Goal: Transaction & Acquisition: Download file/media

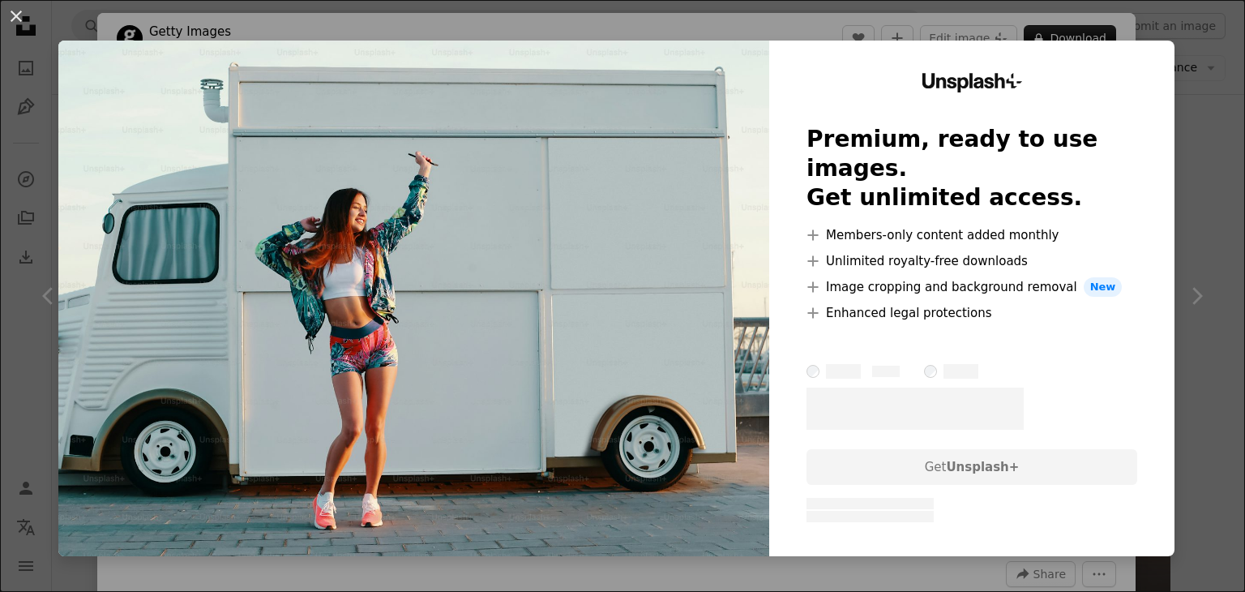
scroll to position [1909, 0]
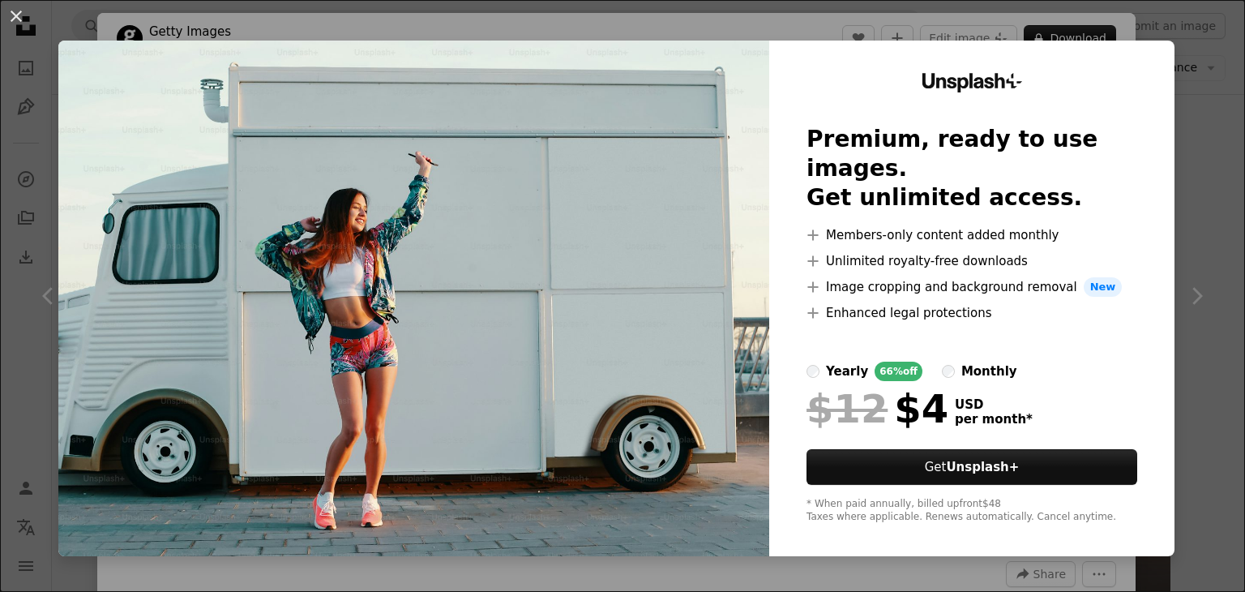
click at [1190, 170] on div "An X shape Unsplash+ Premium, ready to use images. Get unlimited access. A plus…" at bounding box center [622, 296] width 1245 height 592
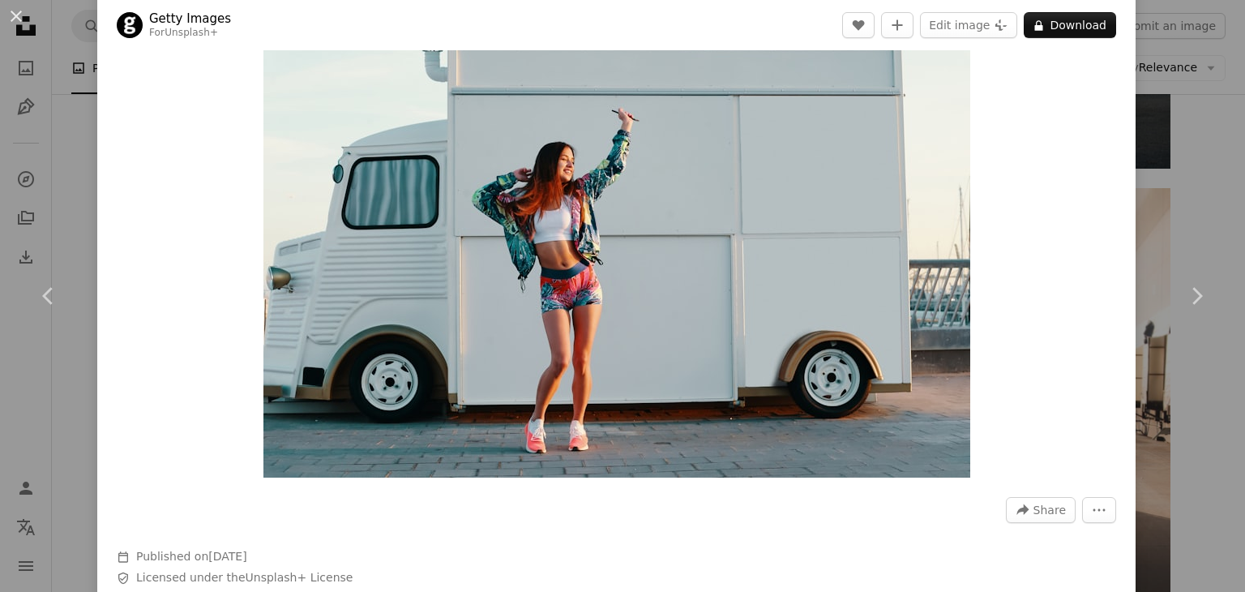
scroll to position [324, 0]
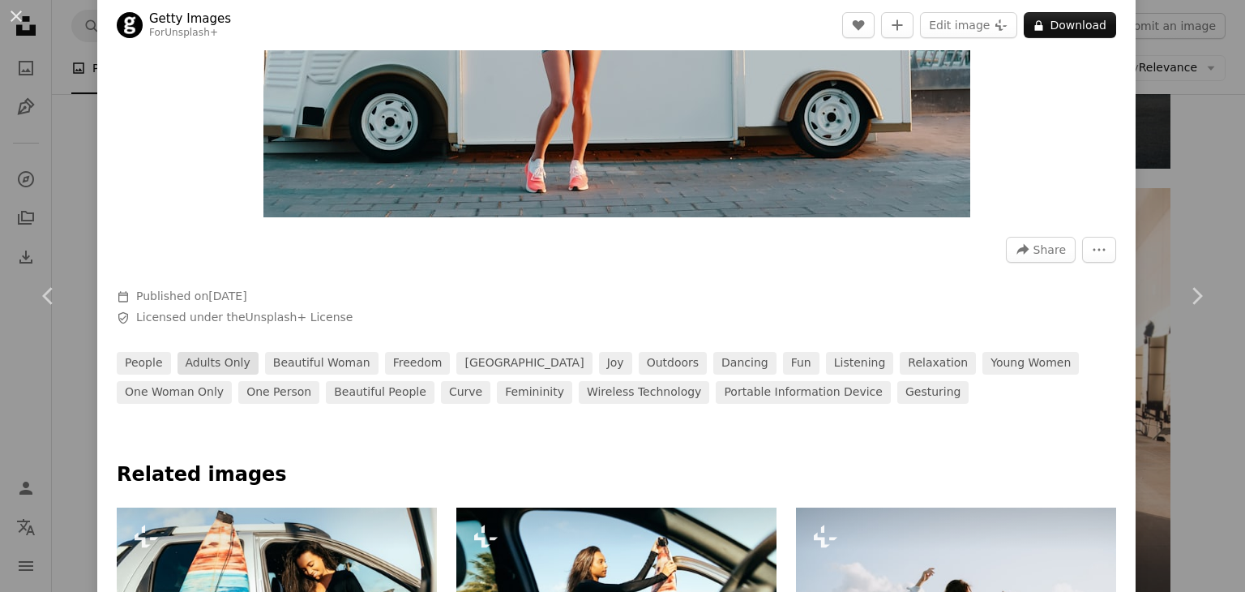
click at [207, 364] on link "adults only" at bounding box center [217, 363] width 81 height 23
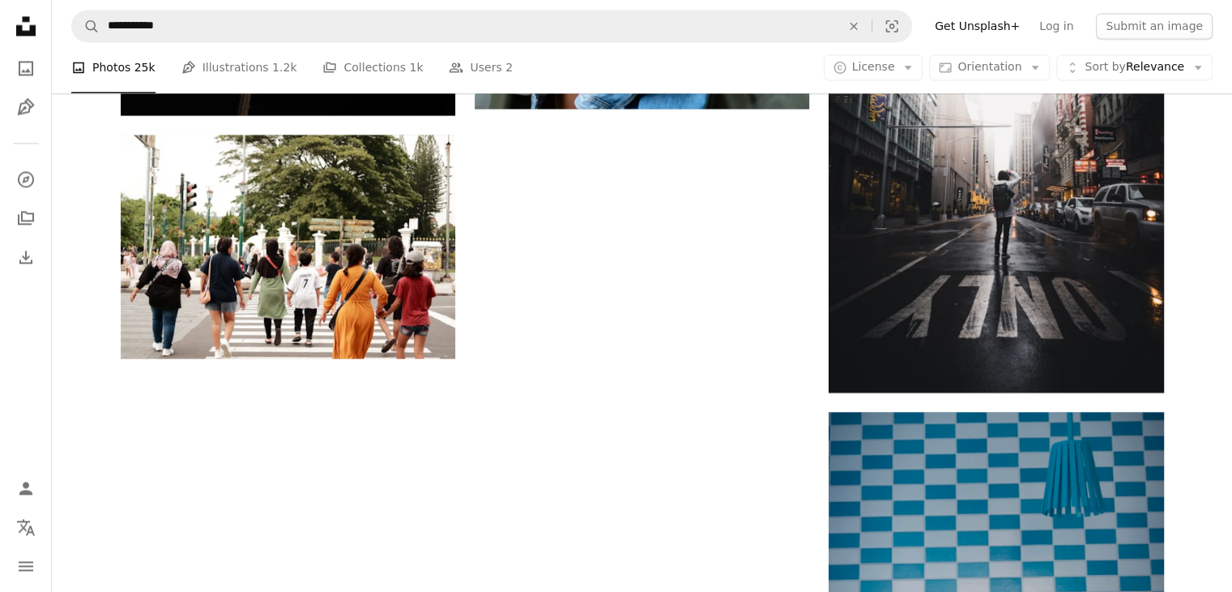
scroll to position [2737, 0]
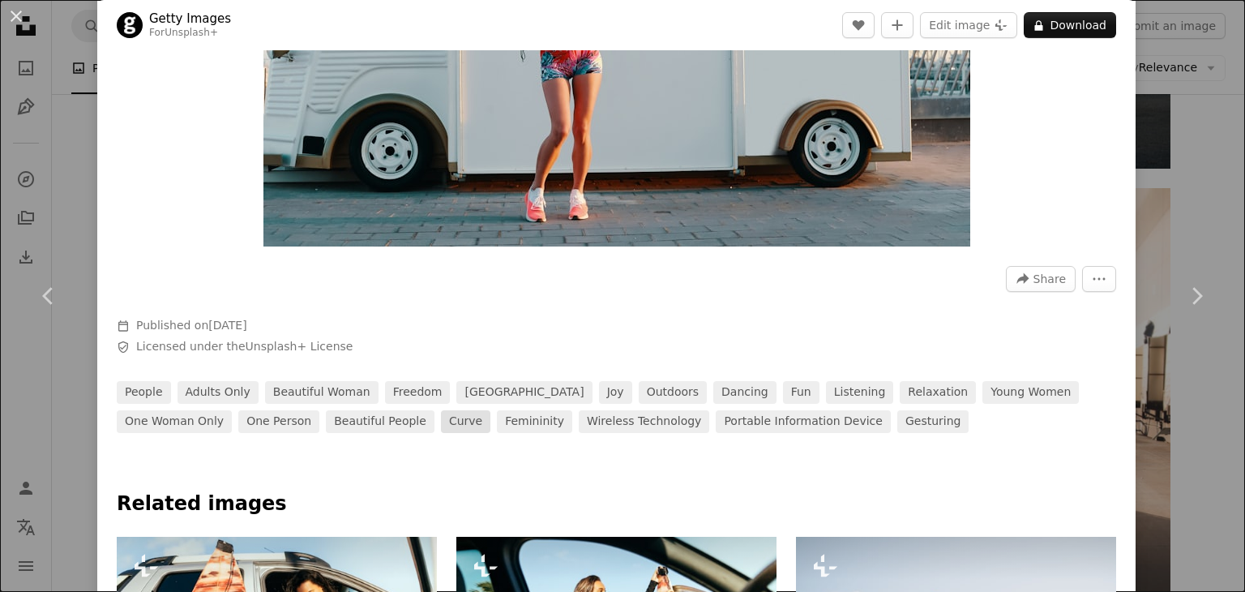
scroll to position [277, 0]
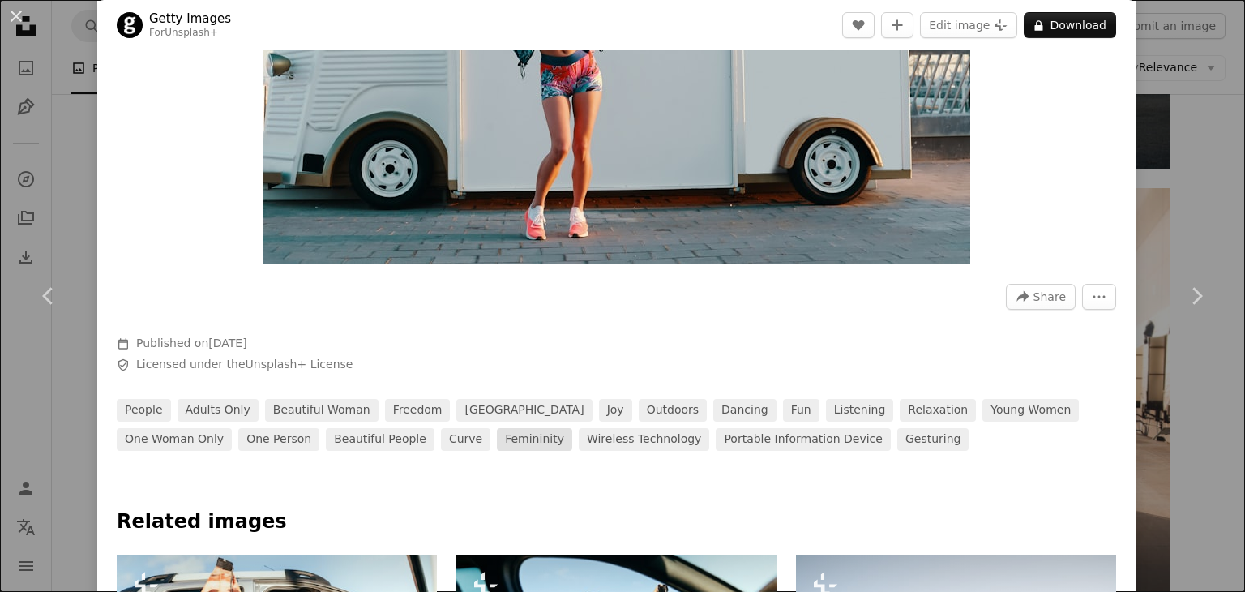
click at [497, 447] on link "femininity" at bounding box center [534, 439] width 75 height 23
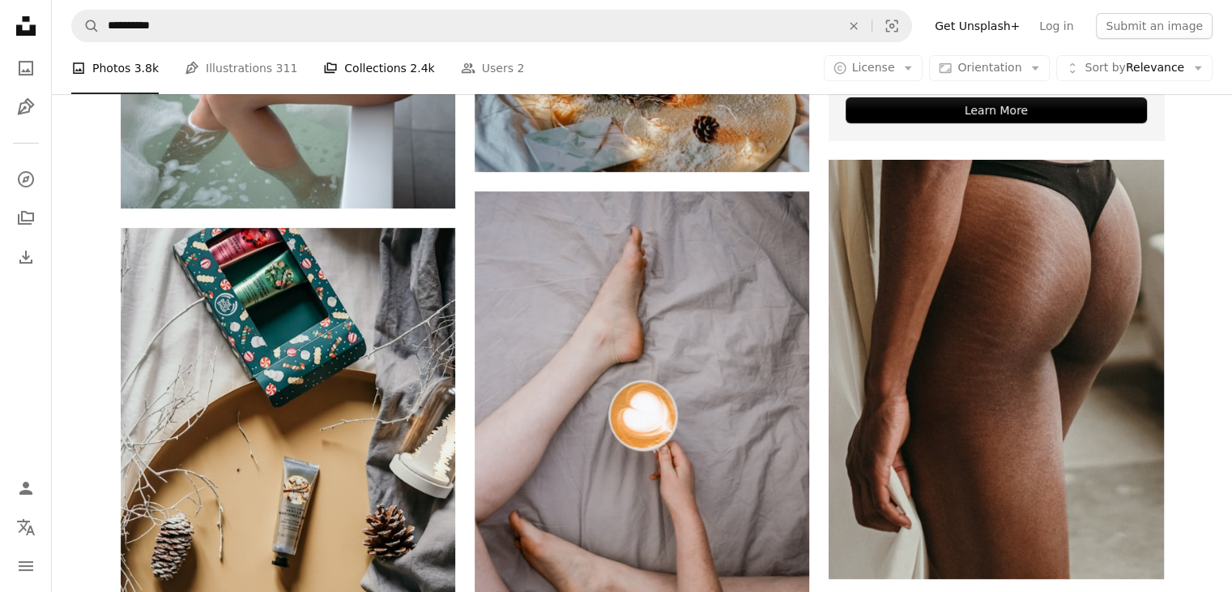
scroll to position [661, 0]
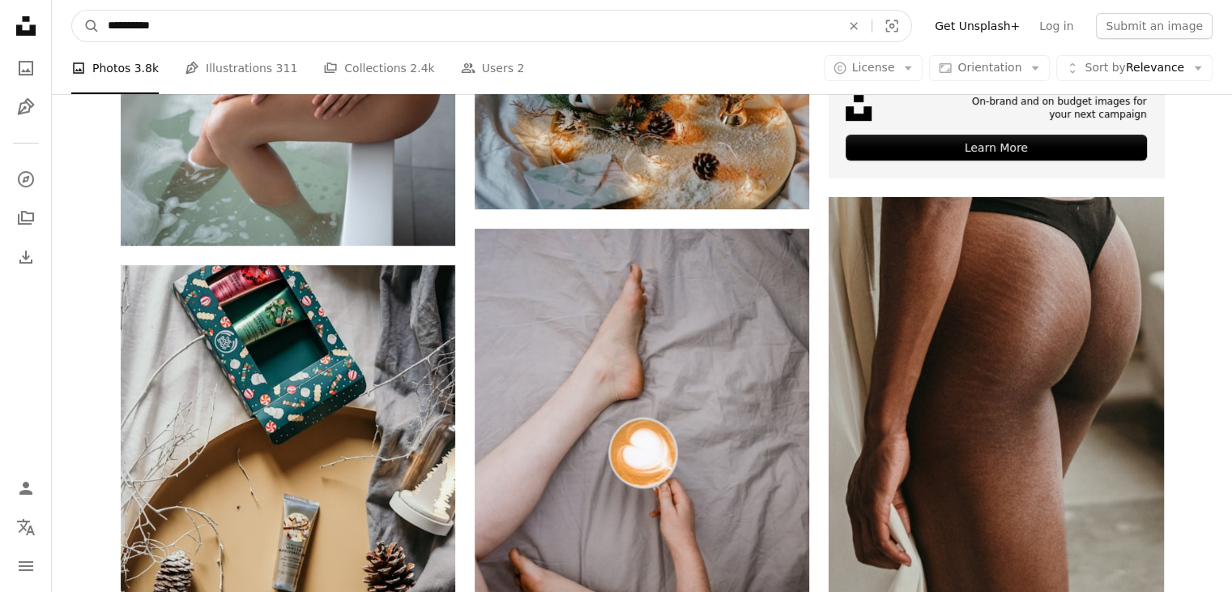
click at [373, 16] on input "**********" at bounding box center [468, 26] width 737 height 31
click at [872, 30] on icon "An X shape" at bounding box center [854, 25] width 36 height 13
type input "********"
click at [72, 11] on button "A magnifying glass" at bounding box center [86, 26] width 28 height 31
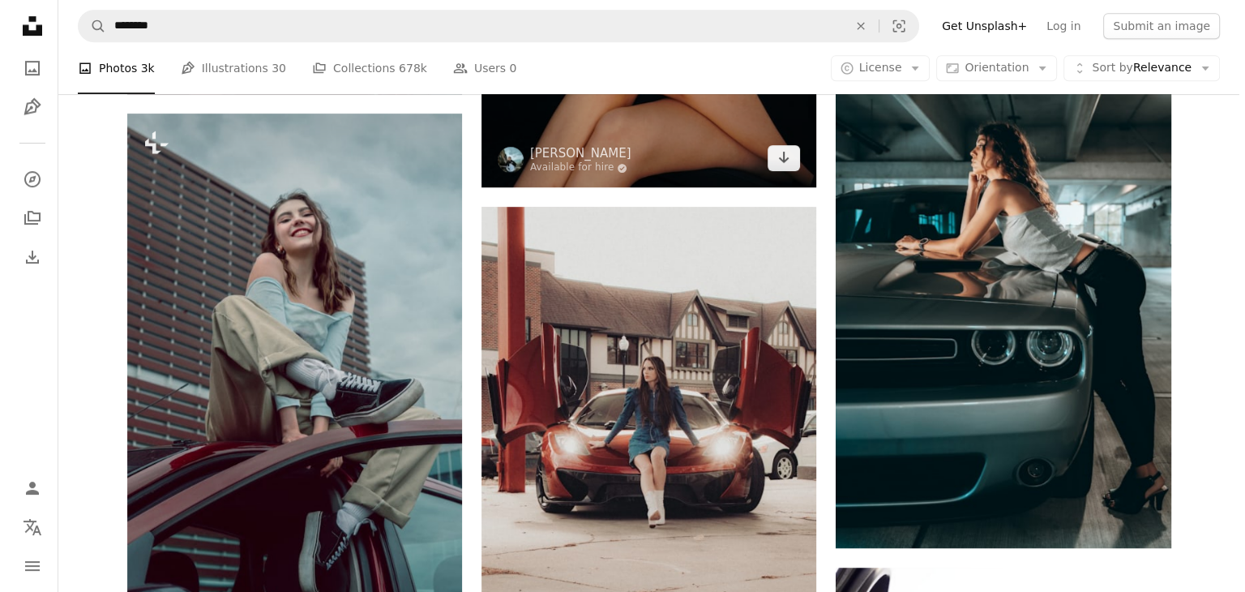
scroll to position [814, 0]
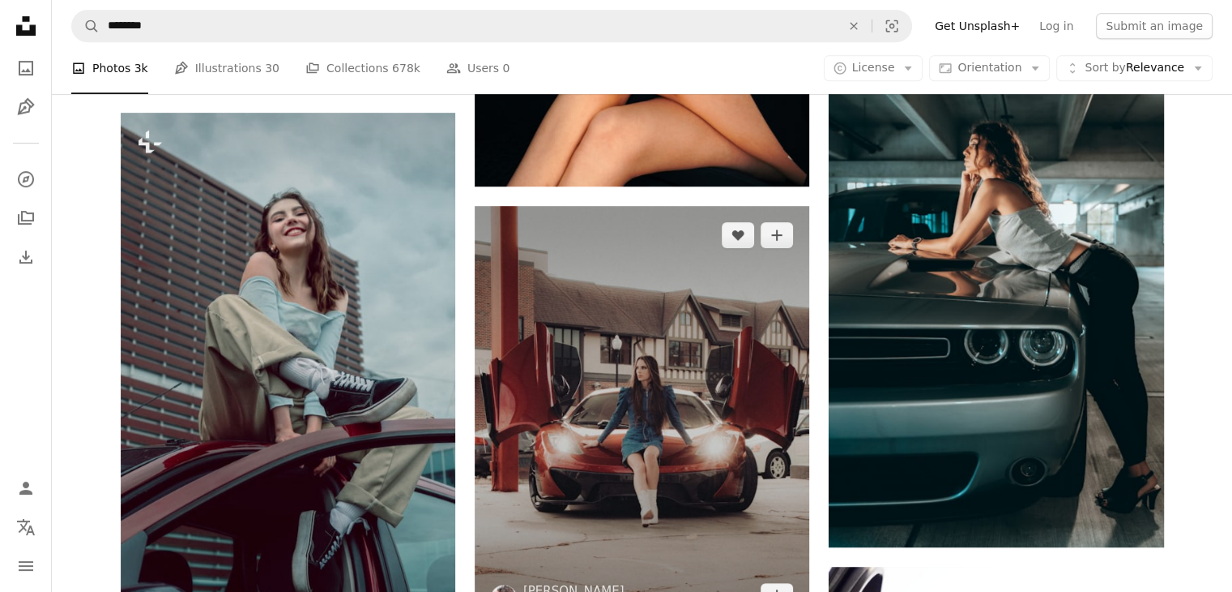
click at [684, 388] on img at bounding box center [642, 415] width 335 height 419
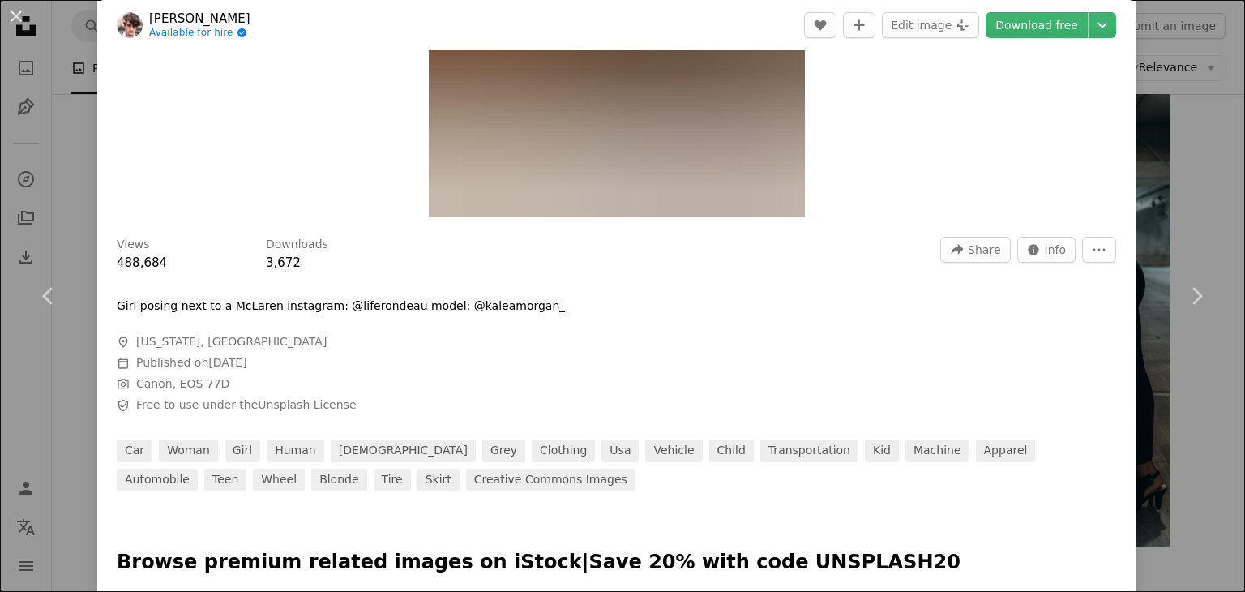
scroll to position [324, 0]
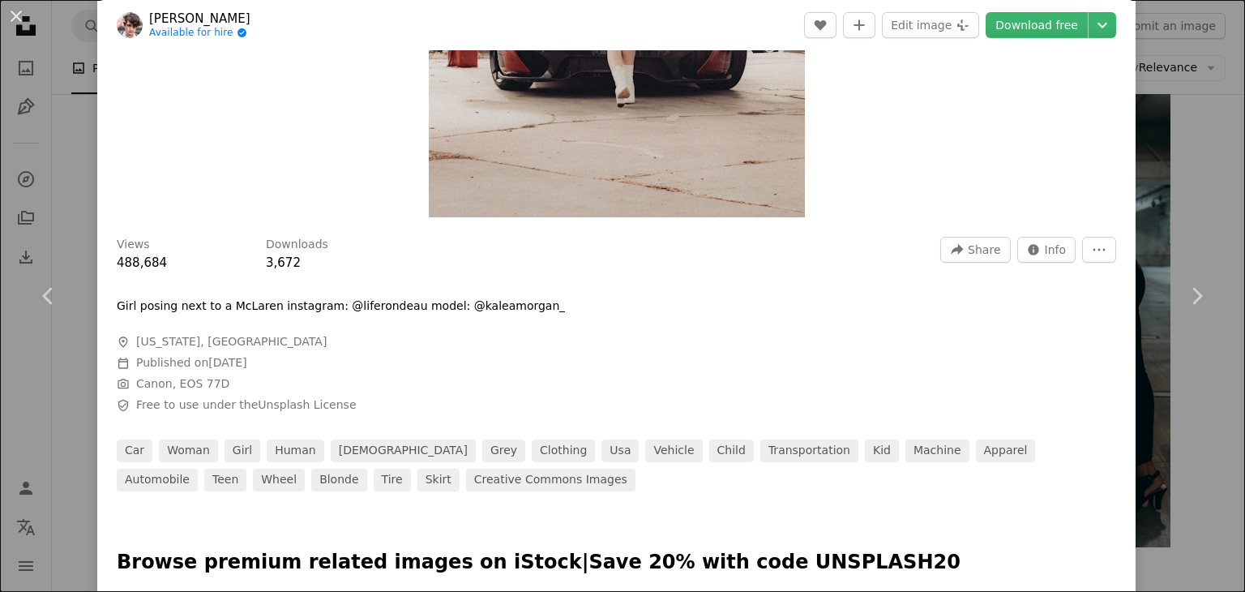
drag, startPoint x: 117, startPoint y: 302, endPoint x: 178, endPoint y: 307, distance: 61.8
drag, startPoint x: 178, startPoint y: 307, endPoint x: 606, endPoint y: 267, distance: 429.7
click at [606, 267] on div "Views 488,684 Downloads 3,672 A forward-right arrow Share Info icon Info More A…" at bounding box center [616, 255] width 999 height 36
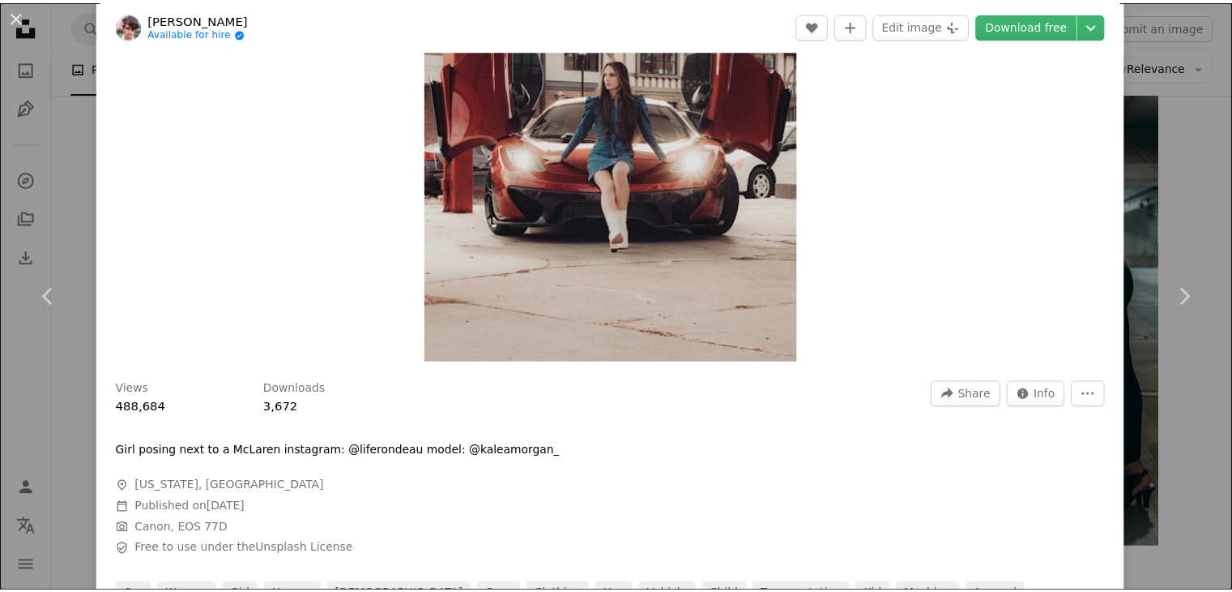
scroll to position [0, 0]
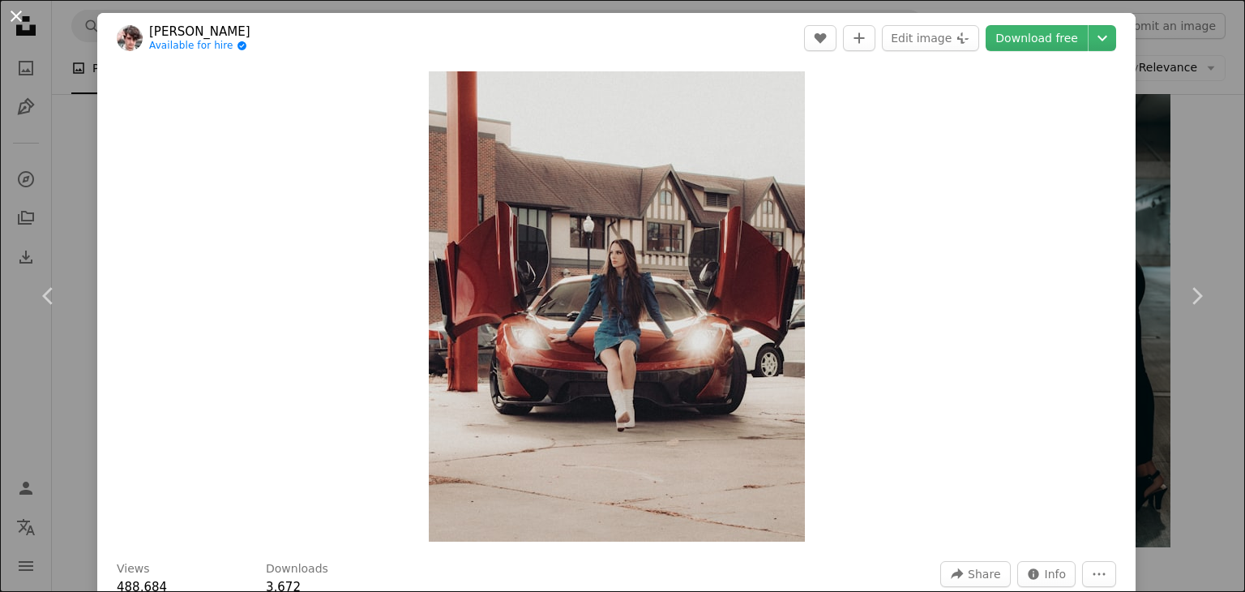
click at [15, 14] on button "An X shape" at bounding box center [15, 15] width 19 height 19
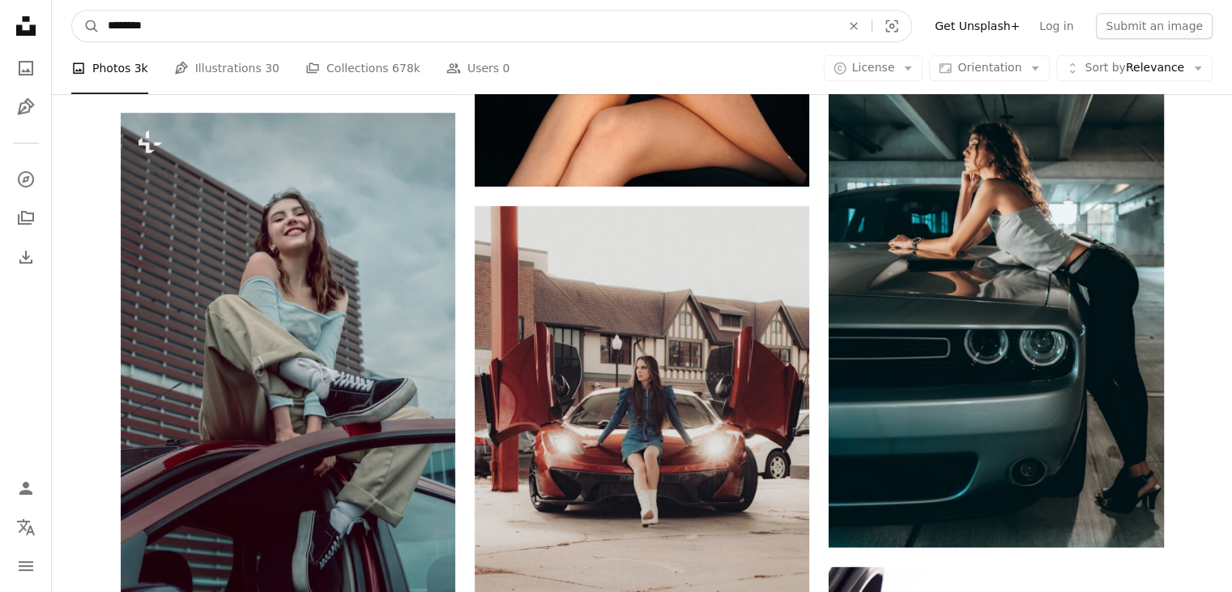
click at [265, 24] on input "********" at bounding box center [468, 26] width 737 height 31
type input "**********"
click at [72, 11] on button "A magnifying glass" at bounding box center [86, 26] width 28 height 31
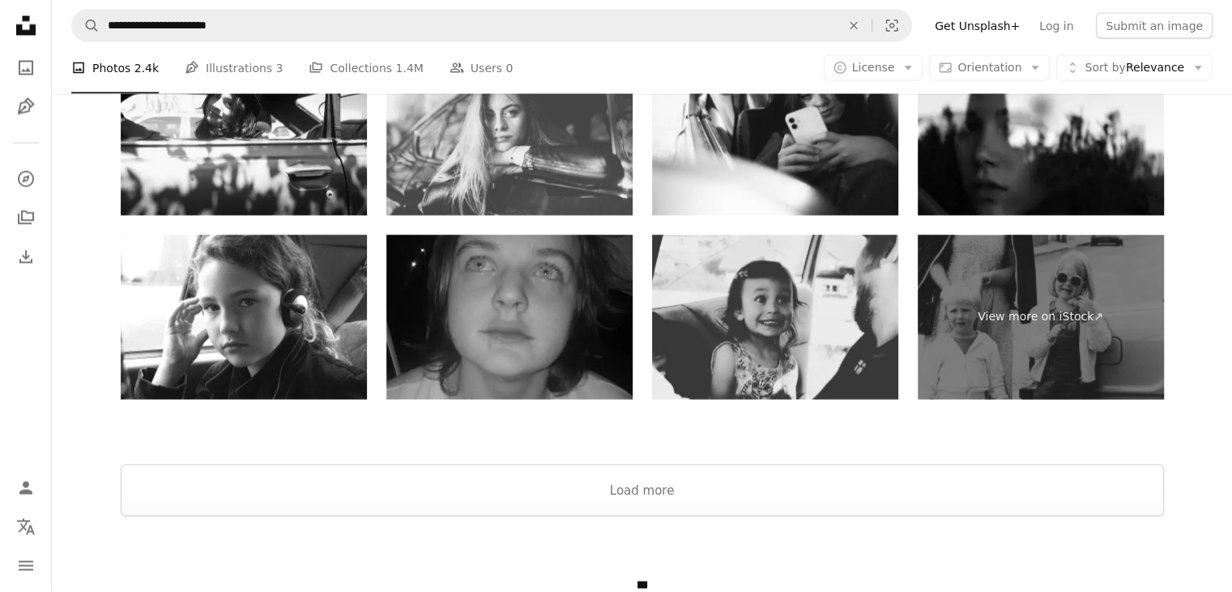
scroll to position [3127, 0]
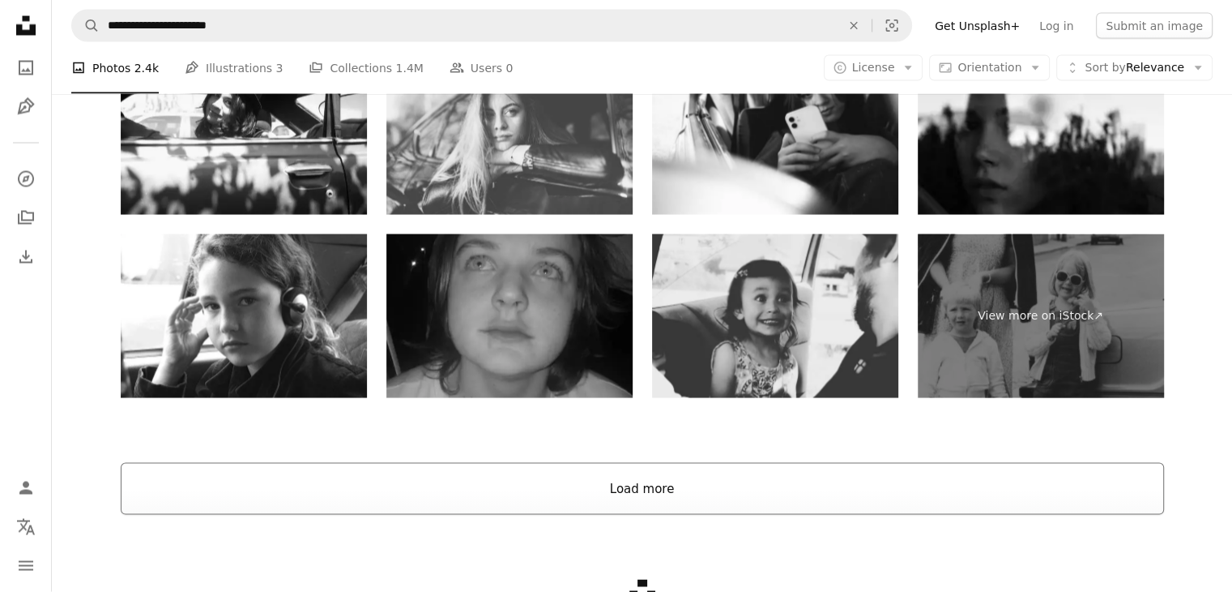
click at [608, 485] on button "Load more" at bounding box center [643, 489] width 1044 height 52
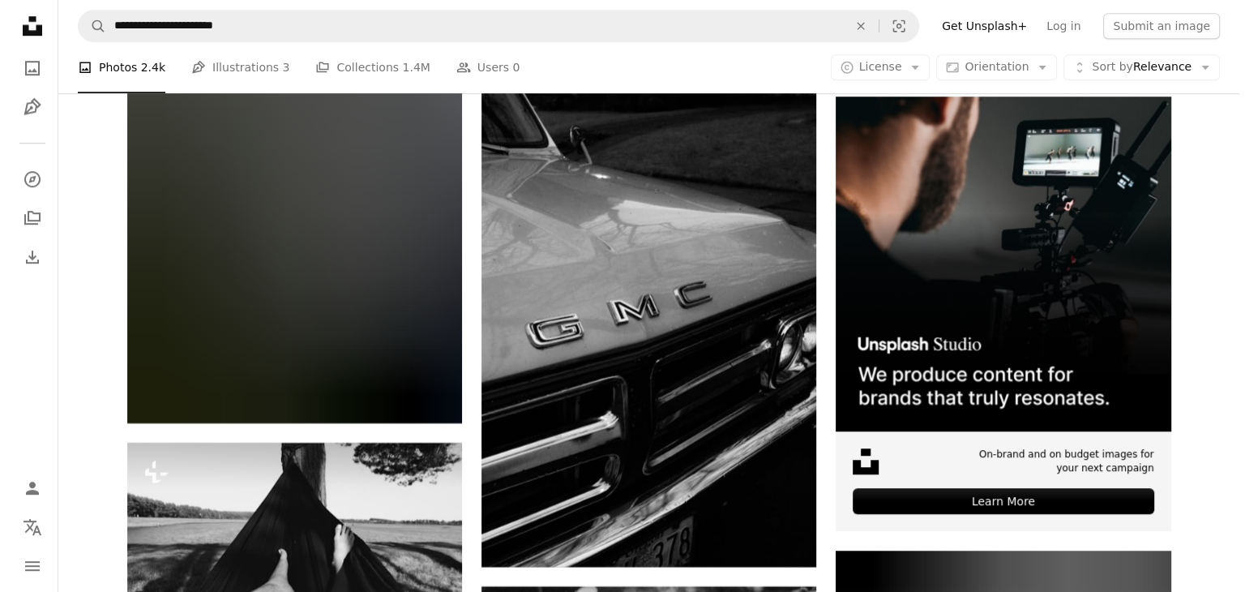
scroll to position [7408, 0]
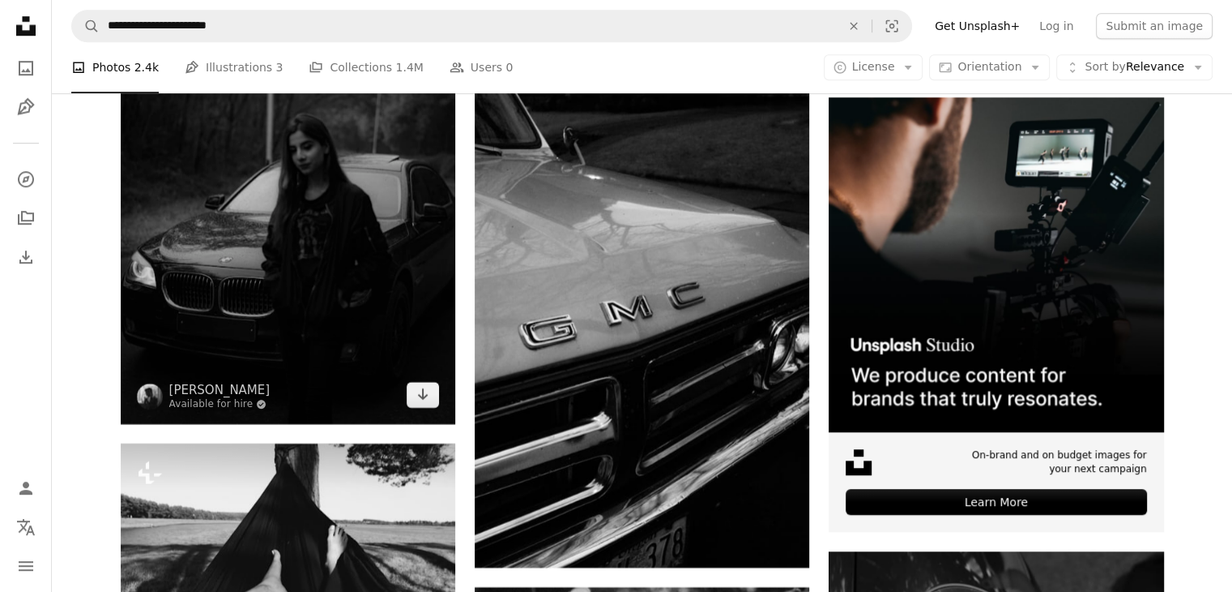
click at [270, 228] on img at bounding box center [288, 172] width 335 height 502
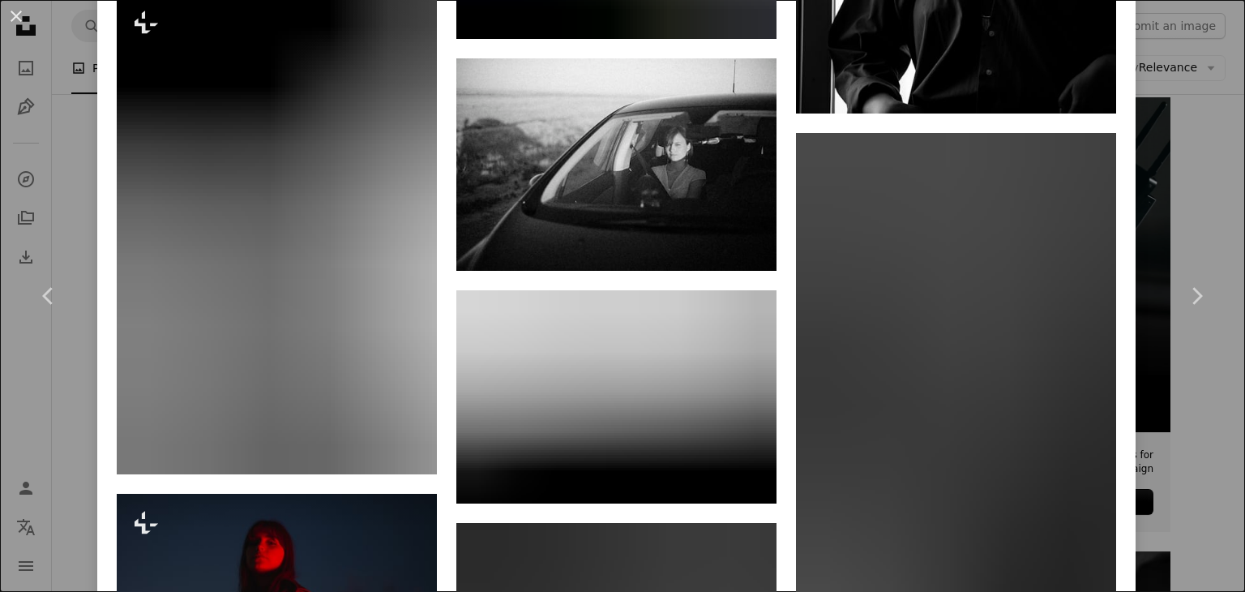
scroll to position [9635, 0]
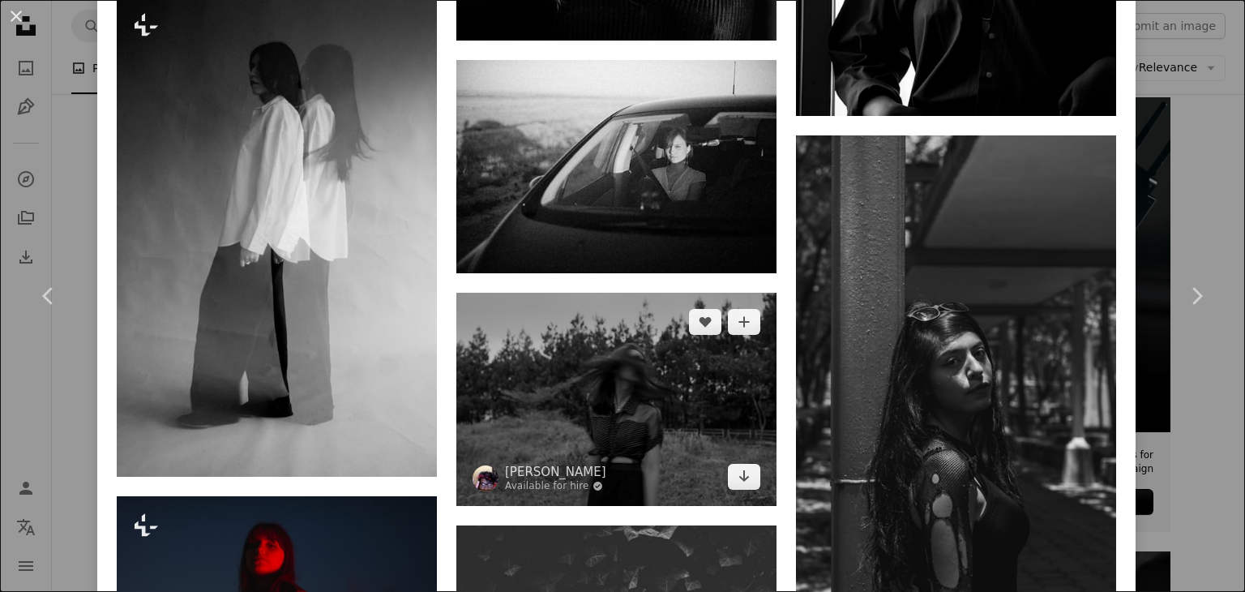
click at [639, 293] on img at bounding box center [616, 399] width 320 height 213
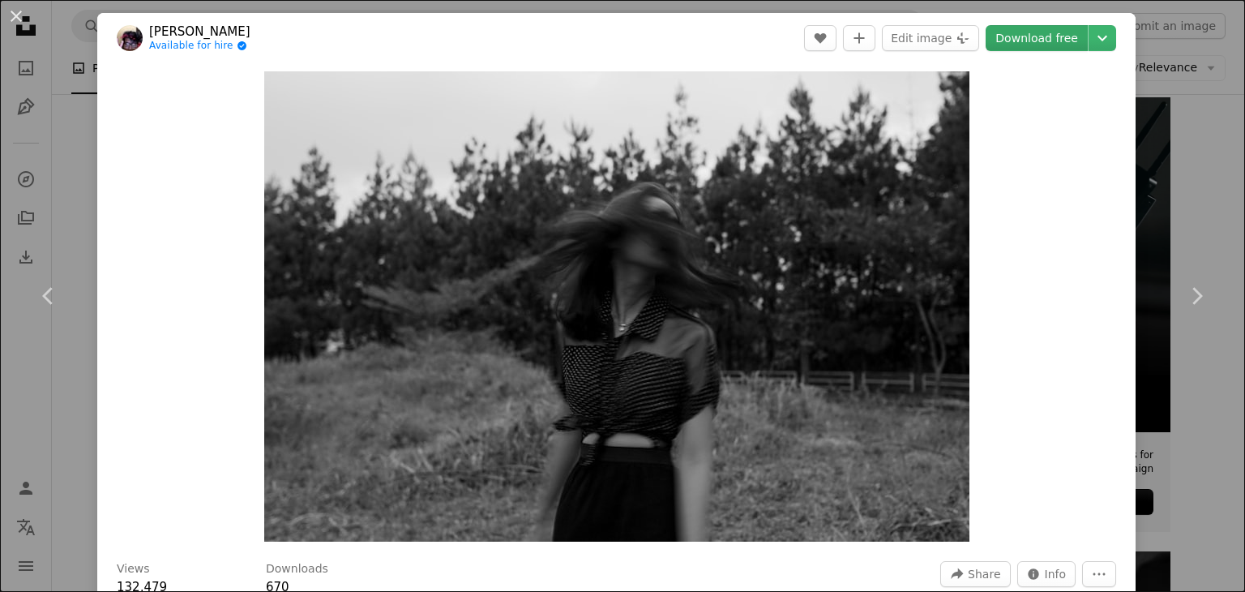
click at [1023, 40] on link "Download free" at bounding box center [1036, 38] width 102 height 26
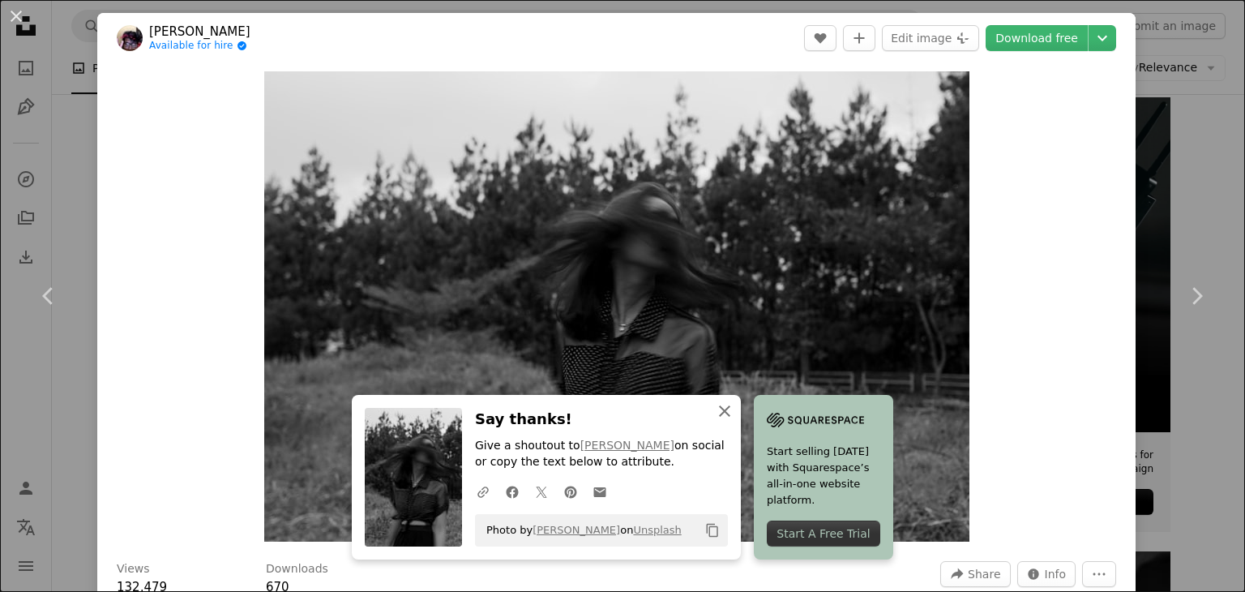
click at [719, 416] on icon "button" at bounding box center [724, 410] width 11 height 11
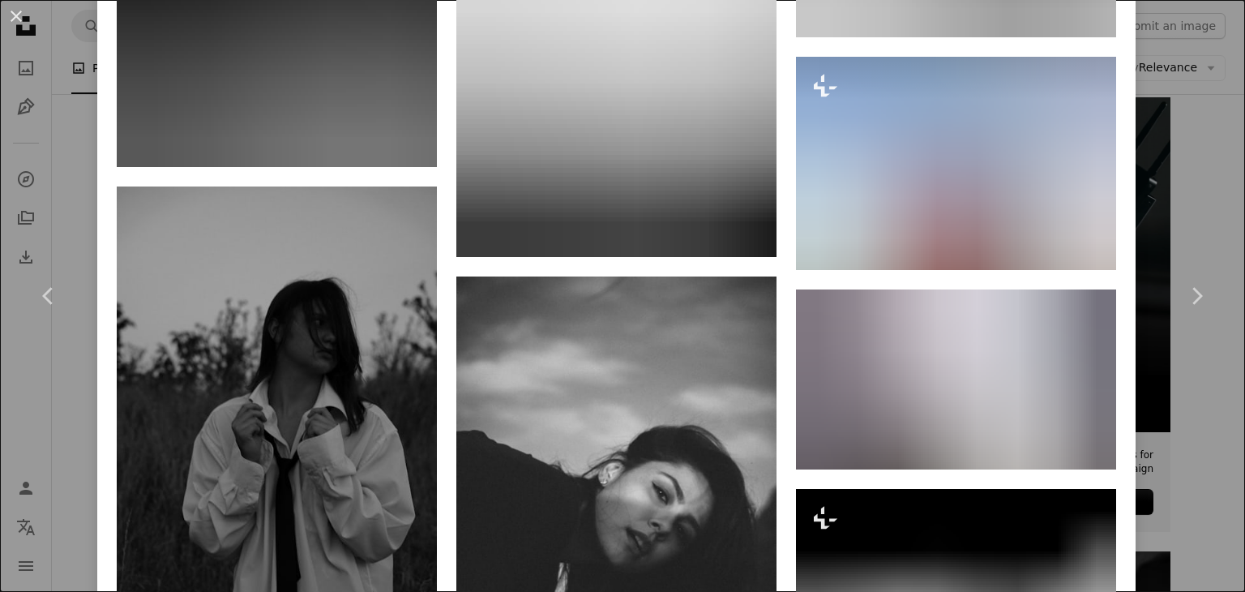
scroll to position [7474, 0]
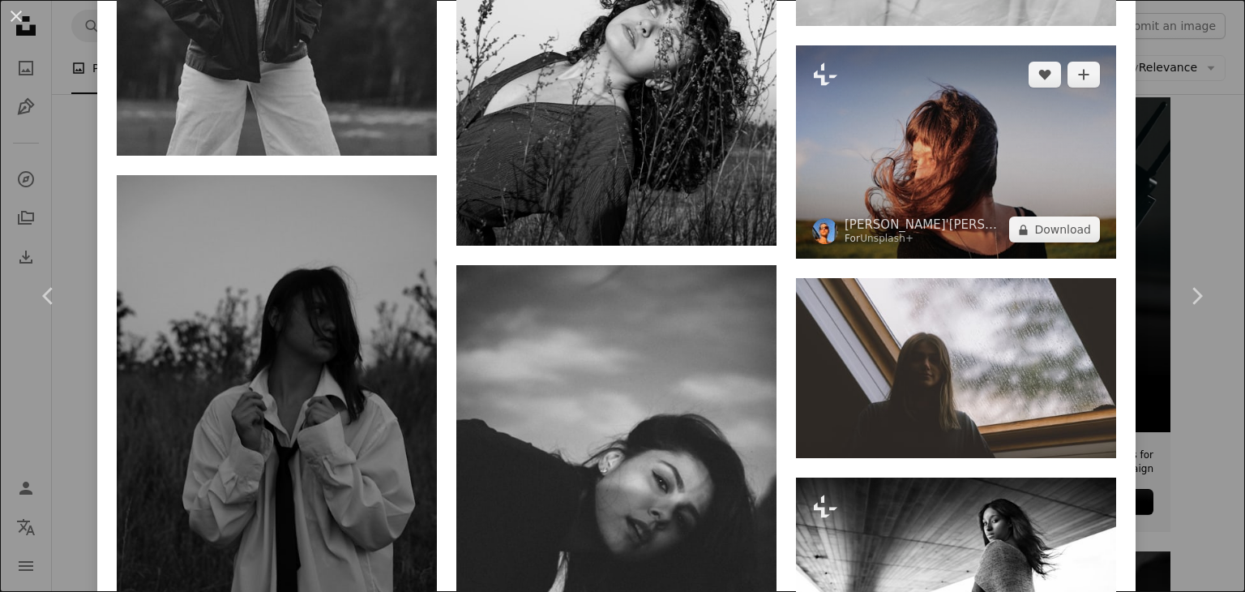
click at [935, 85] on img at bounding box center [956, 151] width 320 height 213
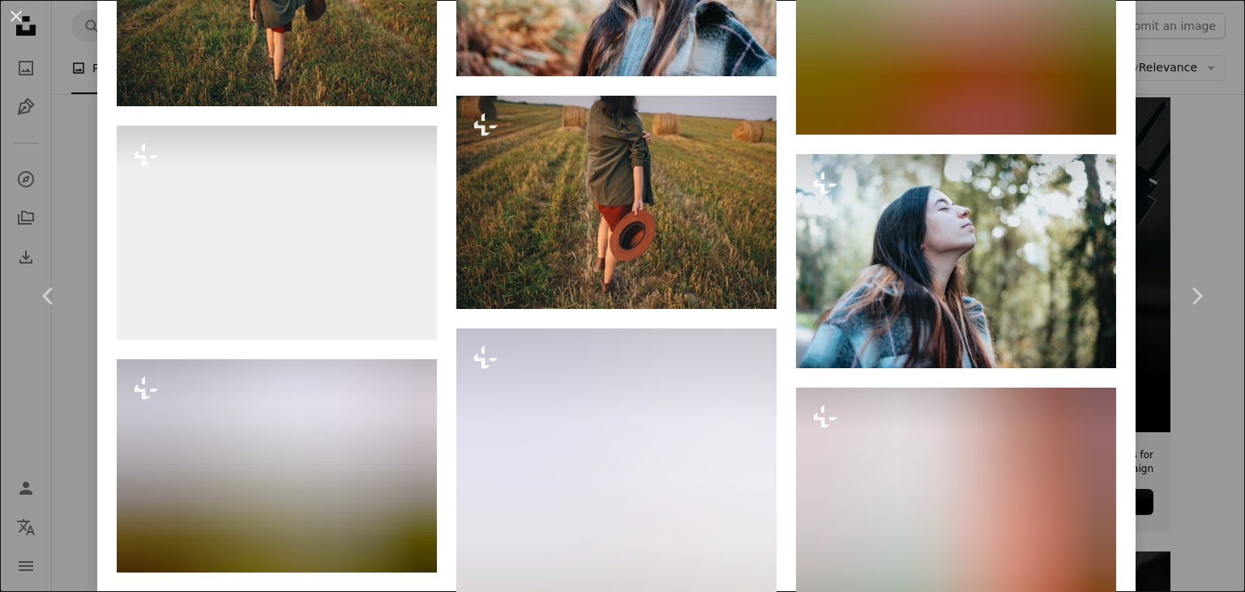
scroll to position [6164, 0]
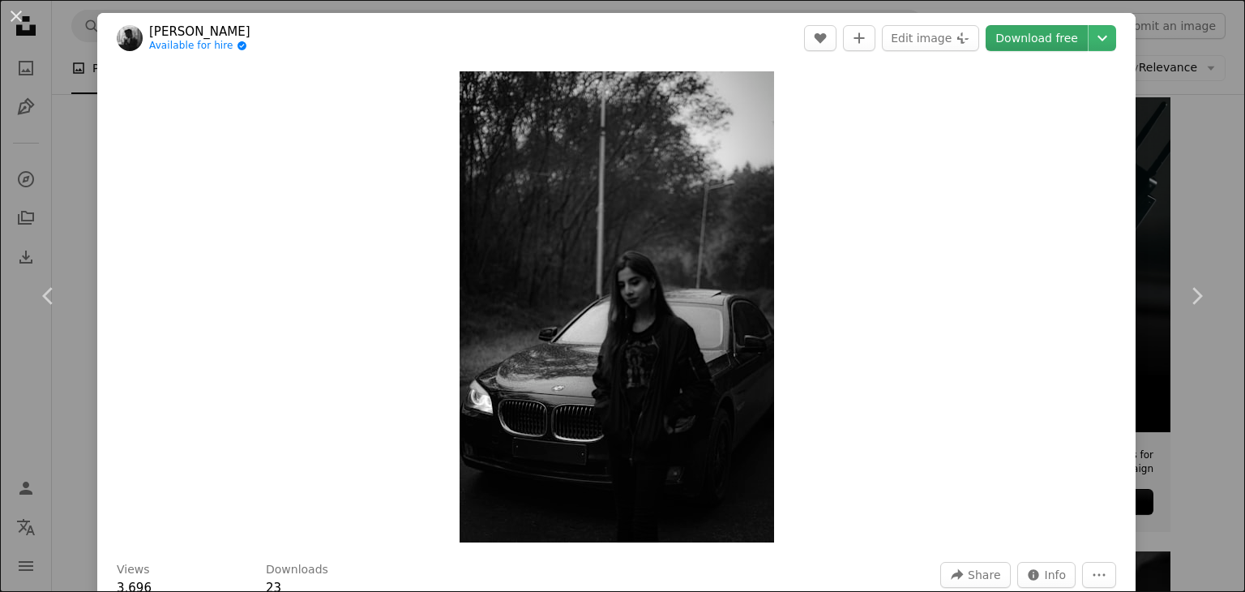
click at [1040, 44] on link "Download free" at bounding box center [1036, 38] width 102 height 26
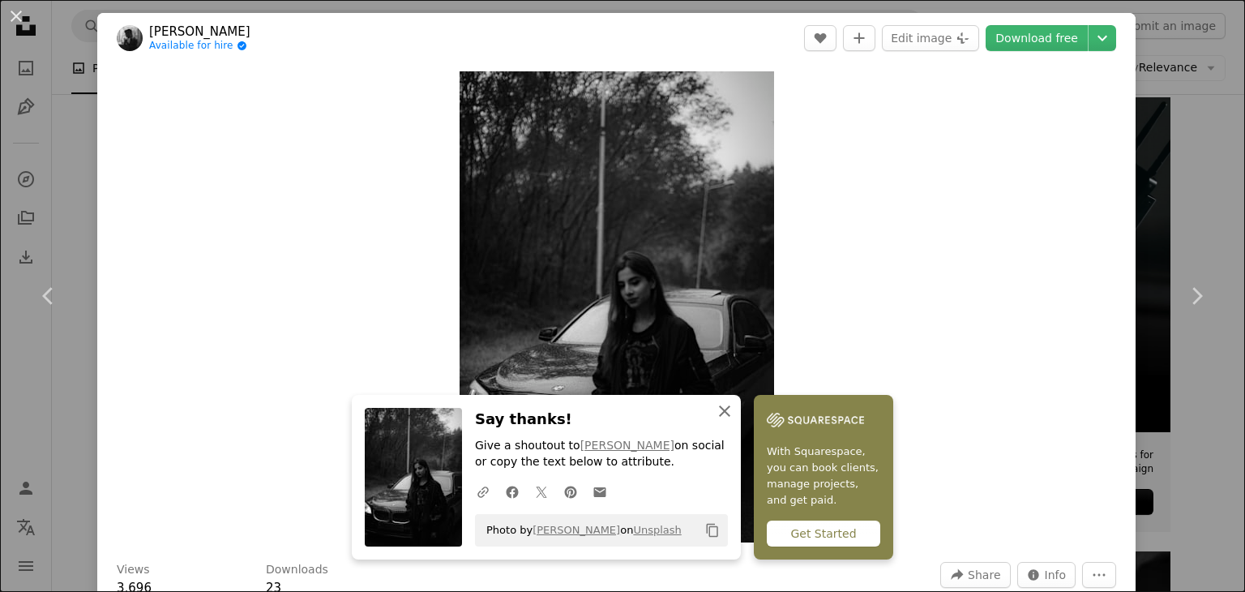
click at [719, 411] on icon "button" at bounding box center [724, 410] width 11 height 11
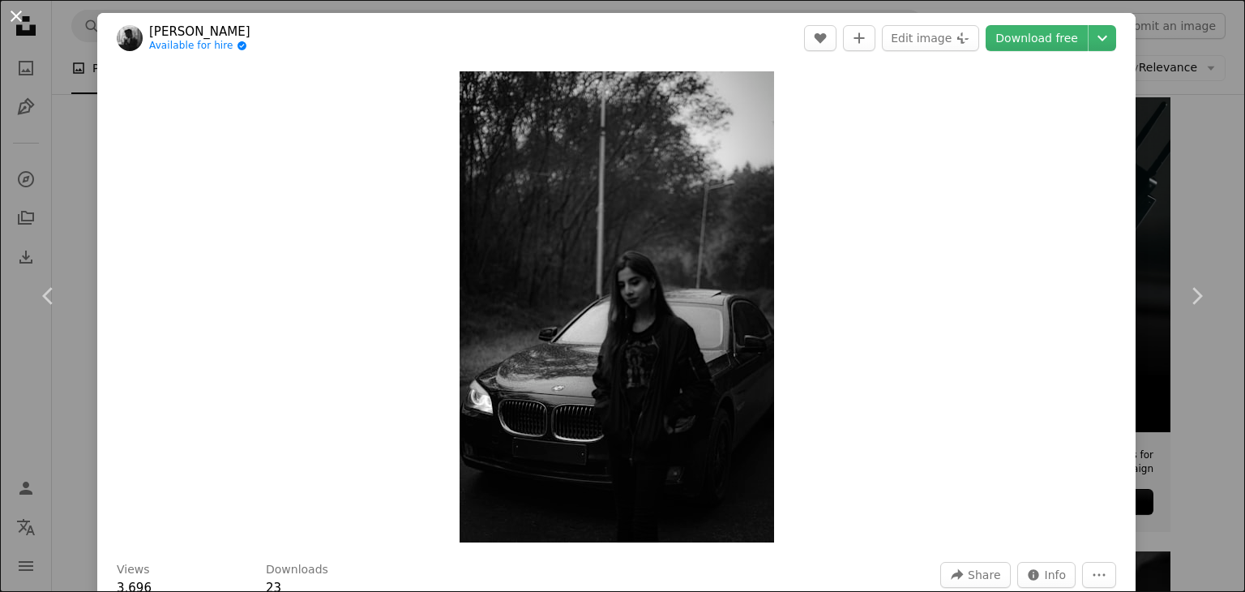
click at [16, 20] on button "An X shape" at bounding box center [15, 15] width 19 height 19
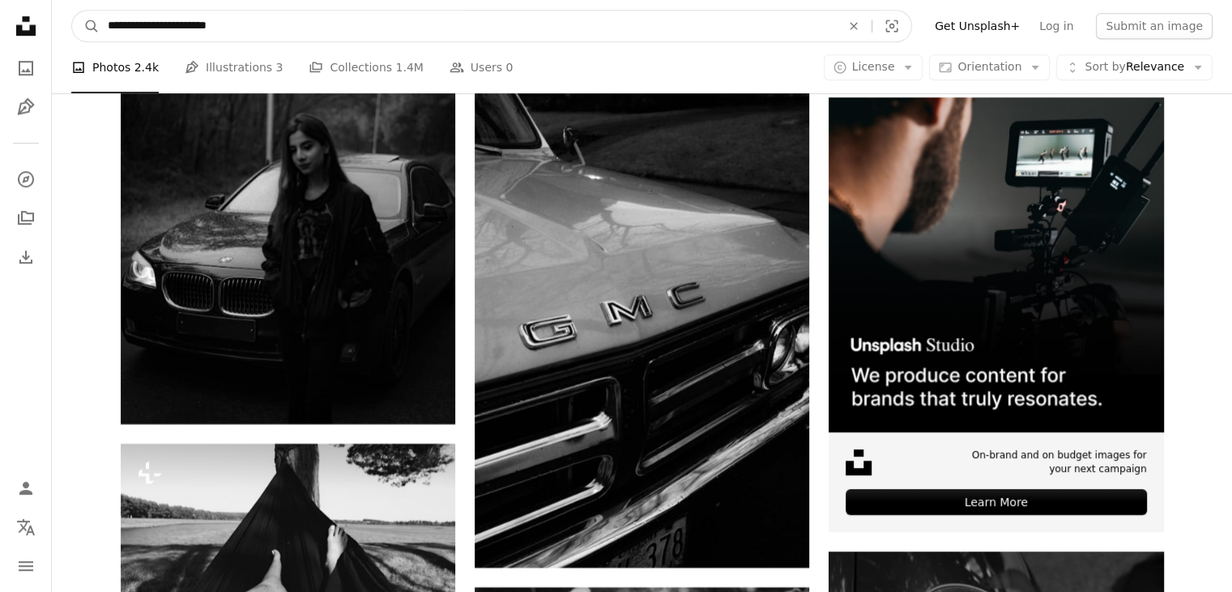
click at [143, 28] on input "**********" at bounding box center [468, 26] width 737 height 31
type input "**********"
click at [72, 11] on button "A magnifying glass" at bounding box center [86, 26] width 28 height 31
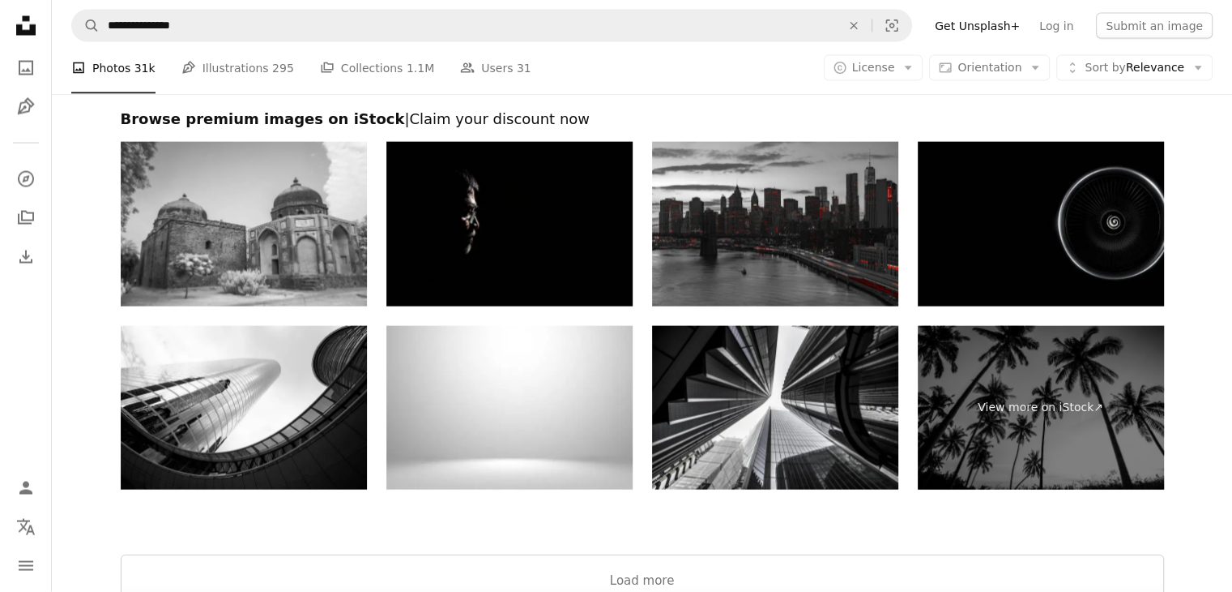
scroll to position [3534, 0]
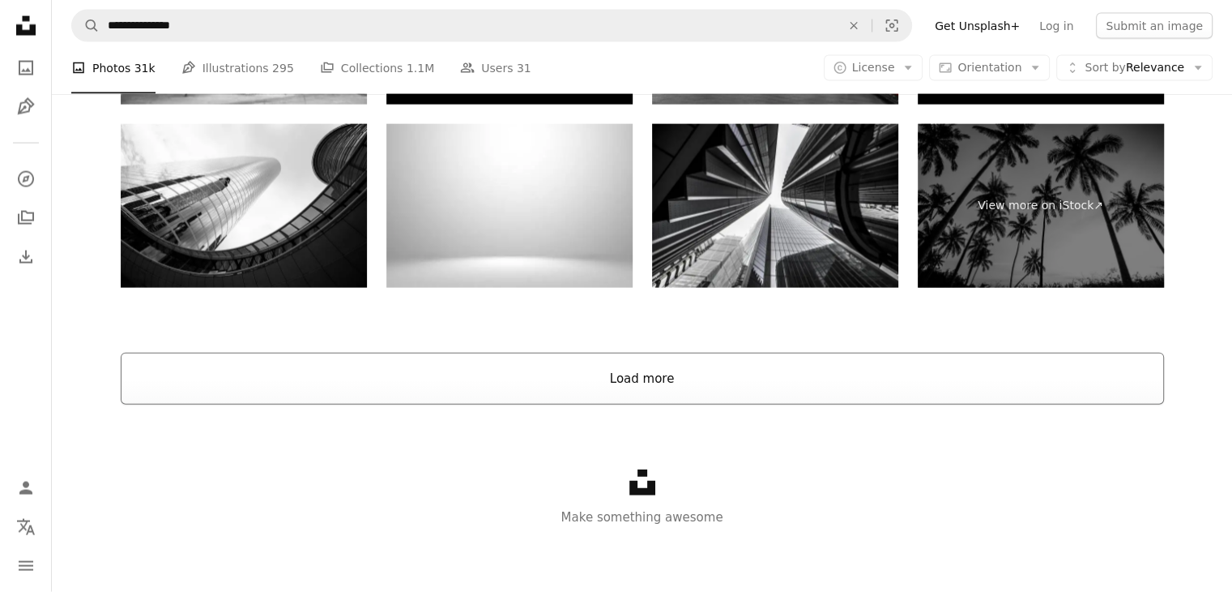
click at [596, 395] on button "Load more" at bounding box center [643, 378] width 1044 height 52
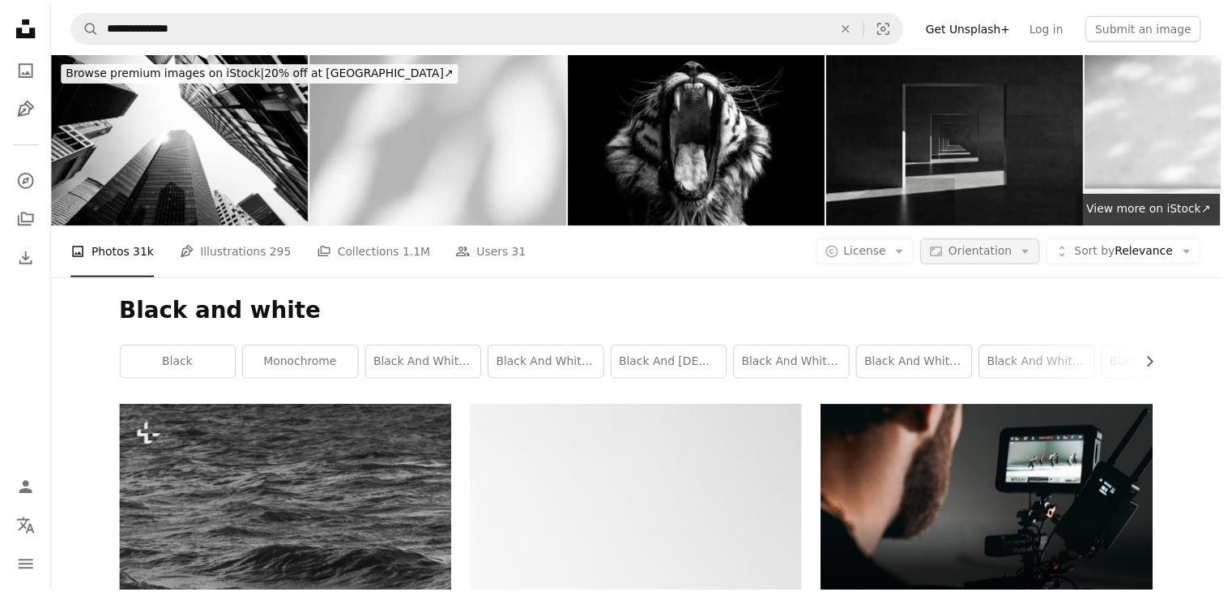
scroll to position [3215, 0]
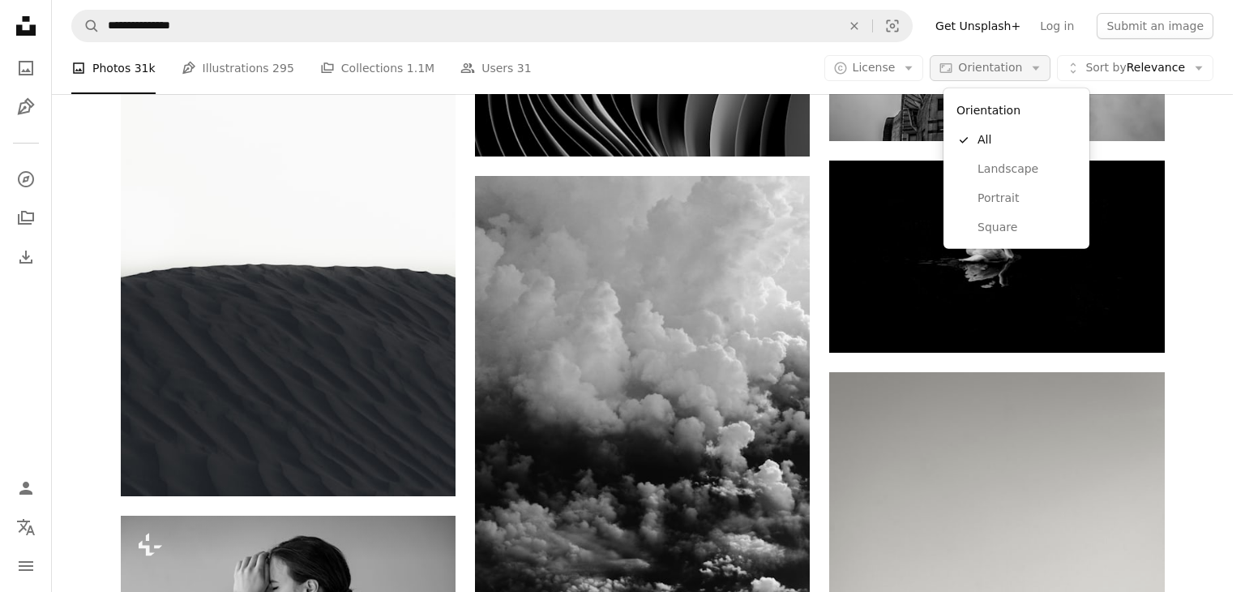
click at [994, 75] on span "Orientation" at bounding box center [990, 68] width 64 height 16
click at [1006, 163] on span "Landscape" at bounding box center [1026, 169] width 99 height 16
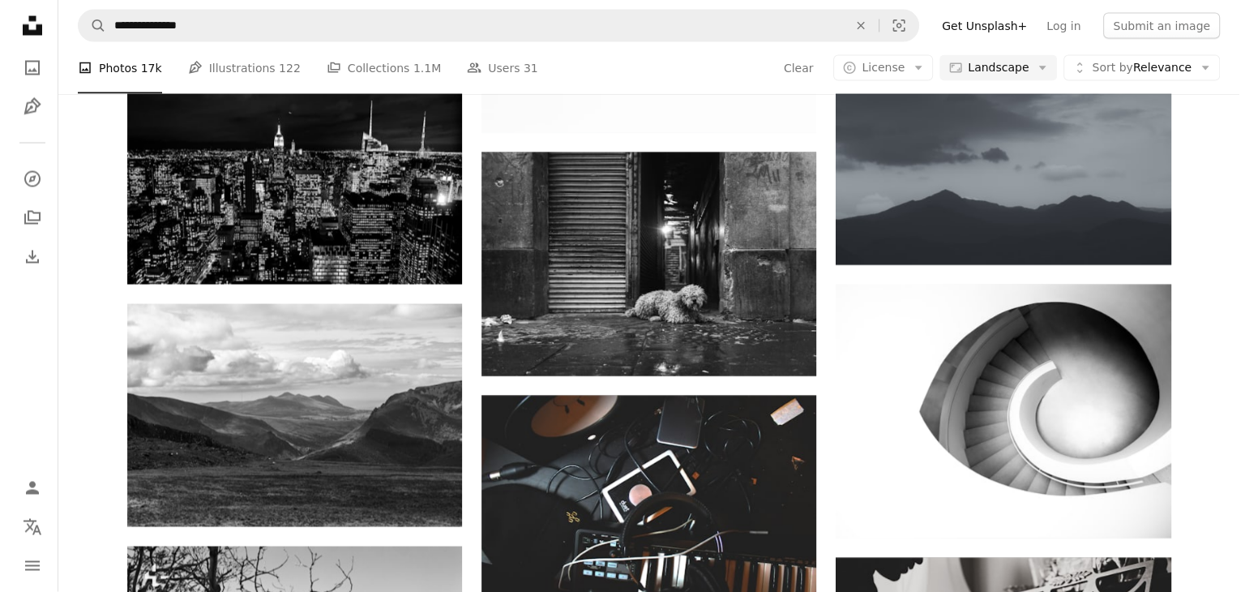
scroll to position [1896, 0]
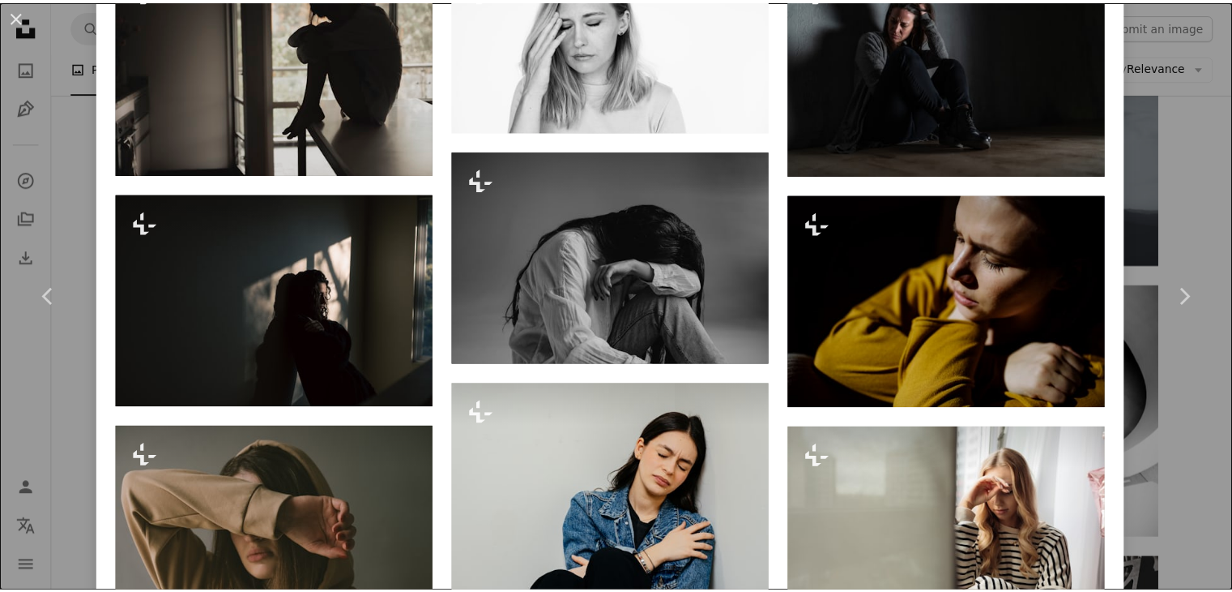
scroll to position [1695, 0]
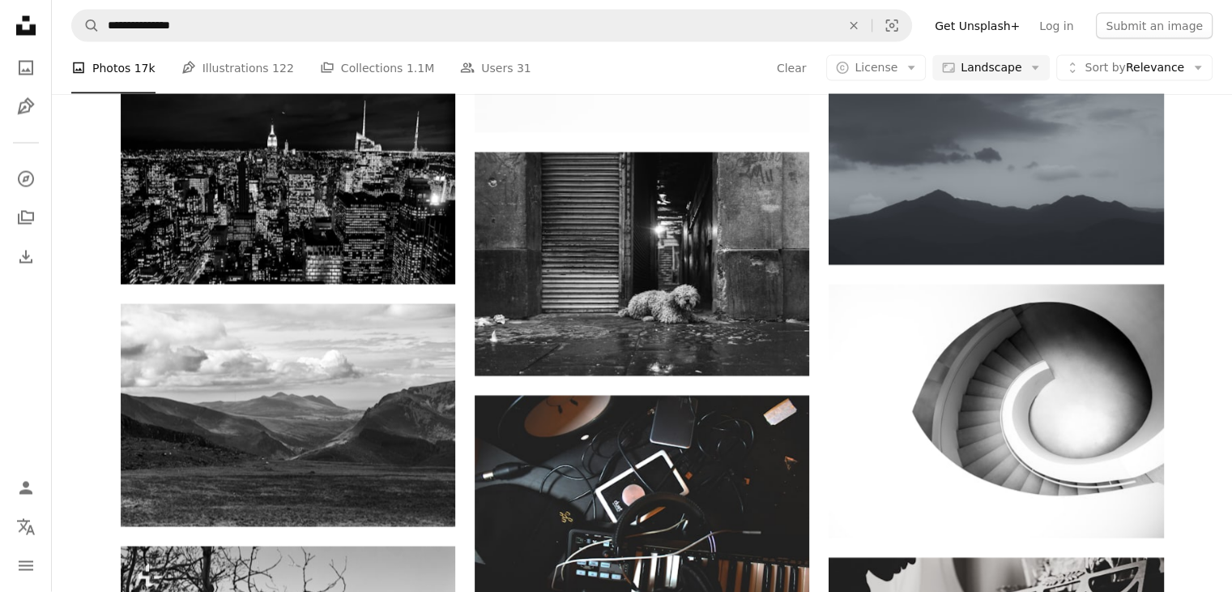
scroll to position [5082, 0]
